Goal: Task Accomplishment & Management: Manage account settings

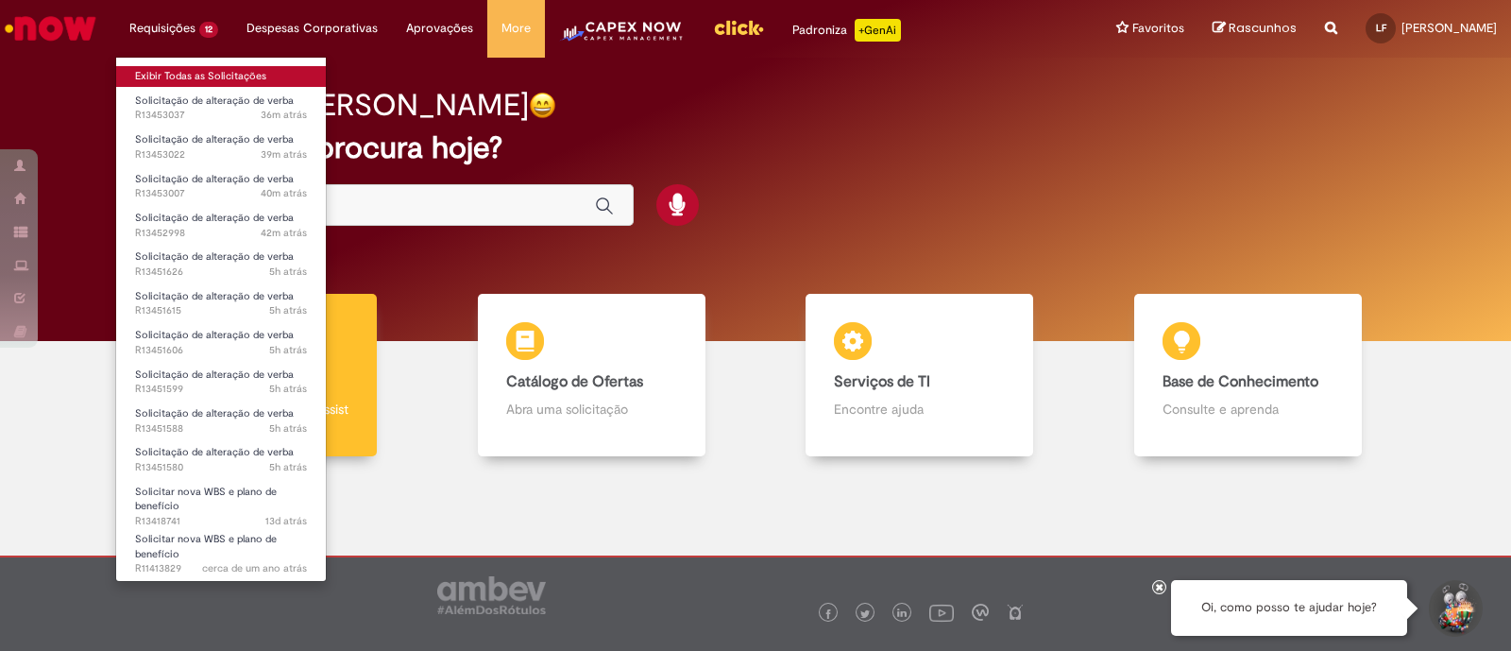
click at [194, 66] on link "Exibir Todas as Solicitações" at bounding box center [221, 76] width 210 height 21
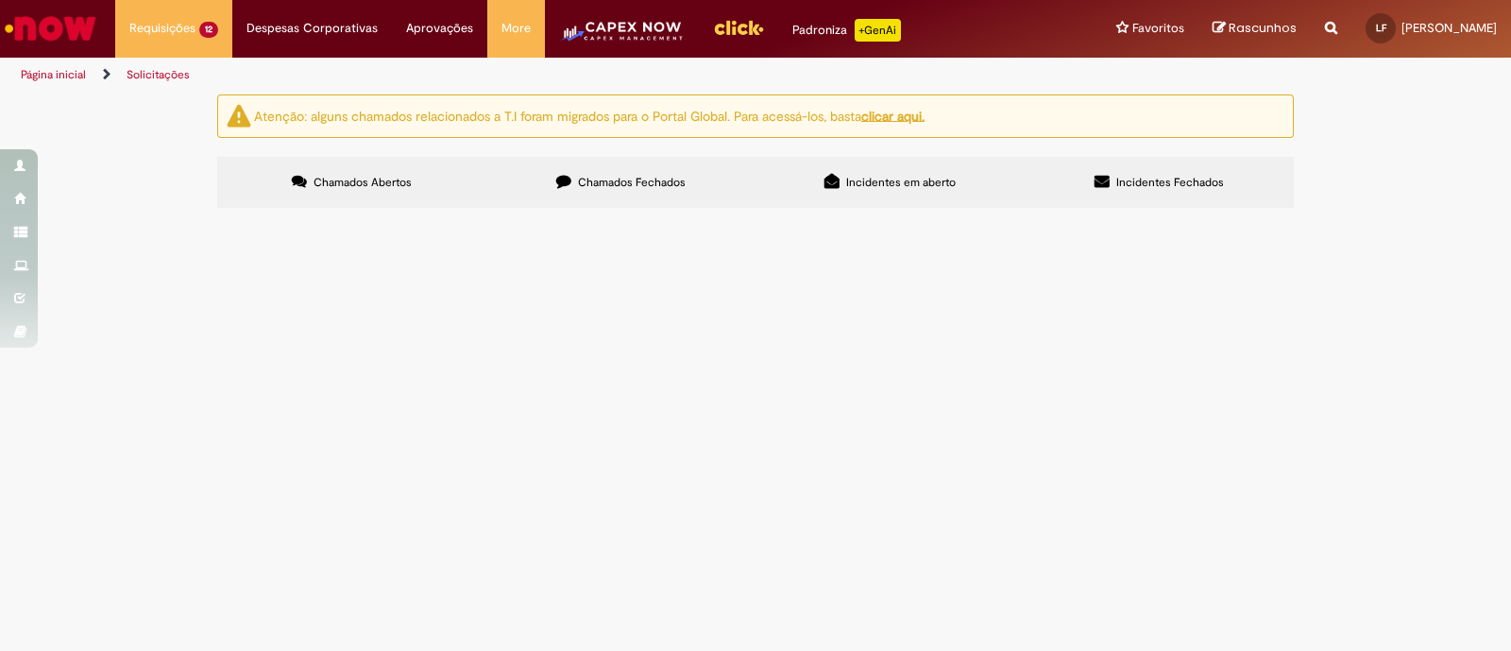
scroll to position [163, 0]
click at [0, 0] on span "Solicitar nova WBS e plano de benefício" at bounding box center [0, 0] width 0 height 0
click at [0, 0] on span "Solicitação de alteração de verba" at bounding box center [0, 0] width 0 height 0
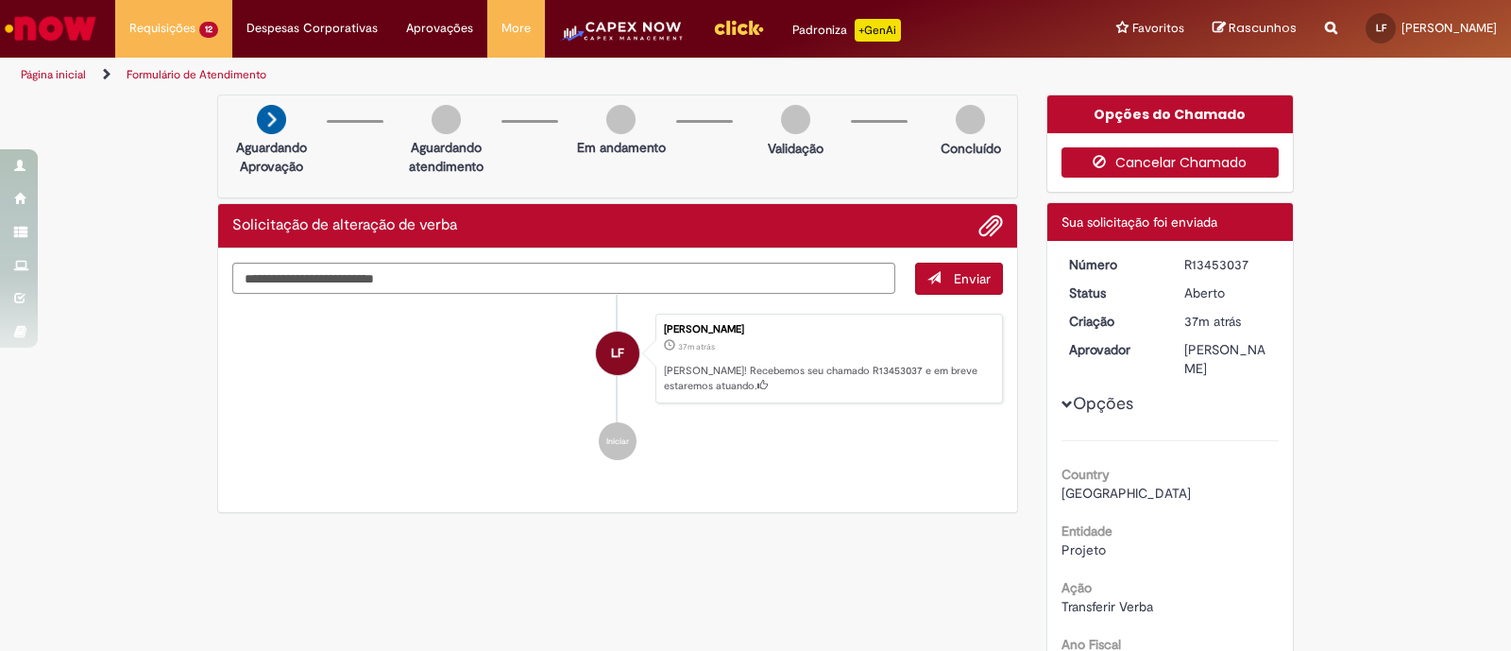
click at [1131, 161] on button "Cancelar Chamado" at bounding box center [1171, 162] width 218 height 30
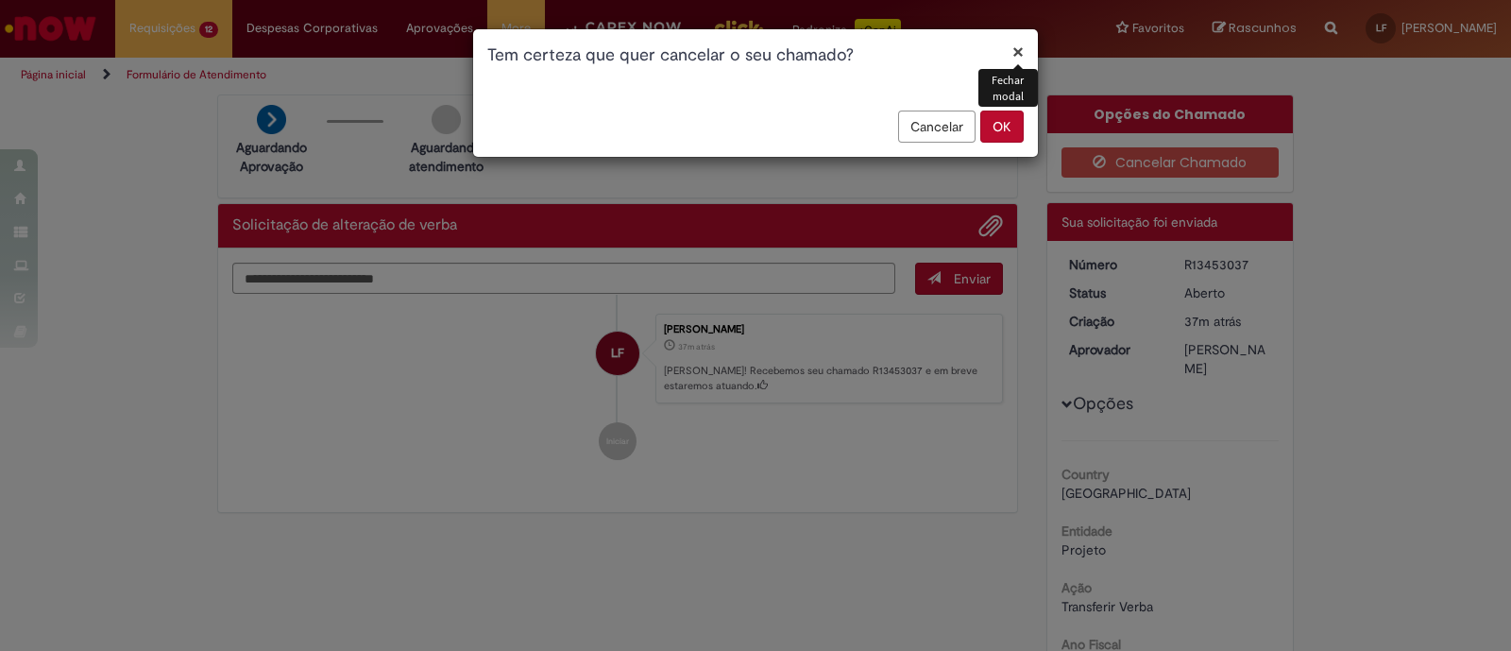
click at [943, 135] on button "Cancelar" at bounding box center [936, 126] width 77 height 32
